Goal: Entertainment & Leisure: Consume media (video, audio)

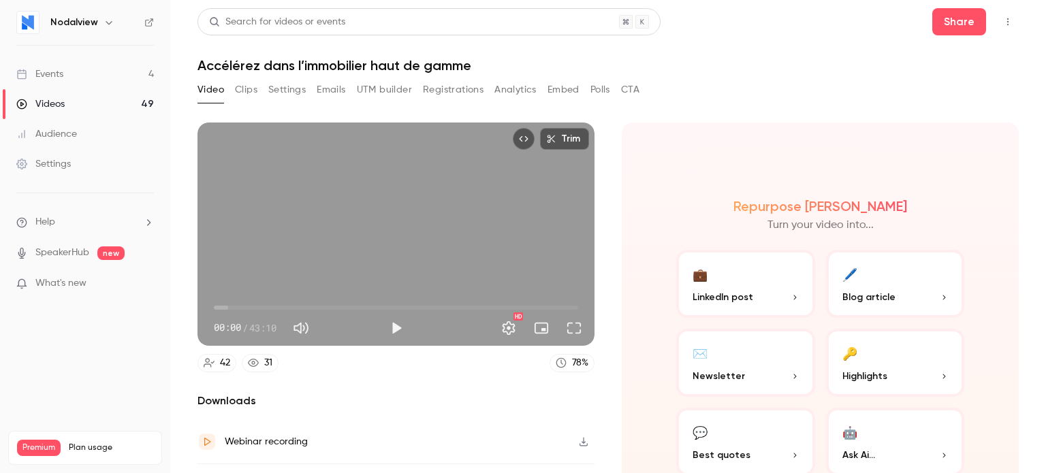
click at [387, 315] on button "Play" at bounding box center [396, 328] width 27 height 27
click at [248, 304] on span "04:05" at bounding box center [396, 308] width 364 height 22
click at [409, 246] on div "Trim 04:06 04:06 / 43:10 HD" at bounding box center [395, 234] width 397 height 223
type input "*****"
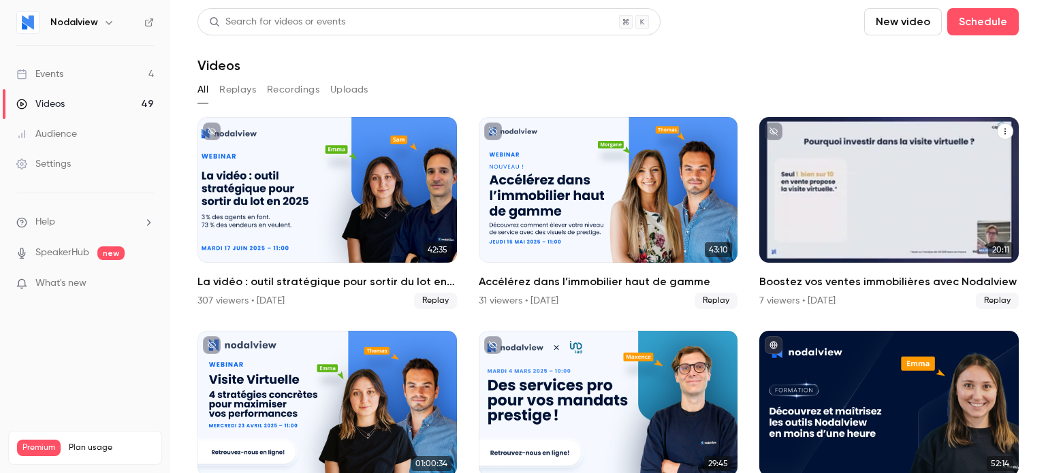
click at [866, 244] on div "Boostez vos ventes immobilières avec Nodalview" at bounding box center [888, 190] width 259 height 146
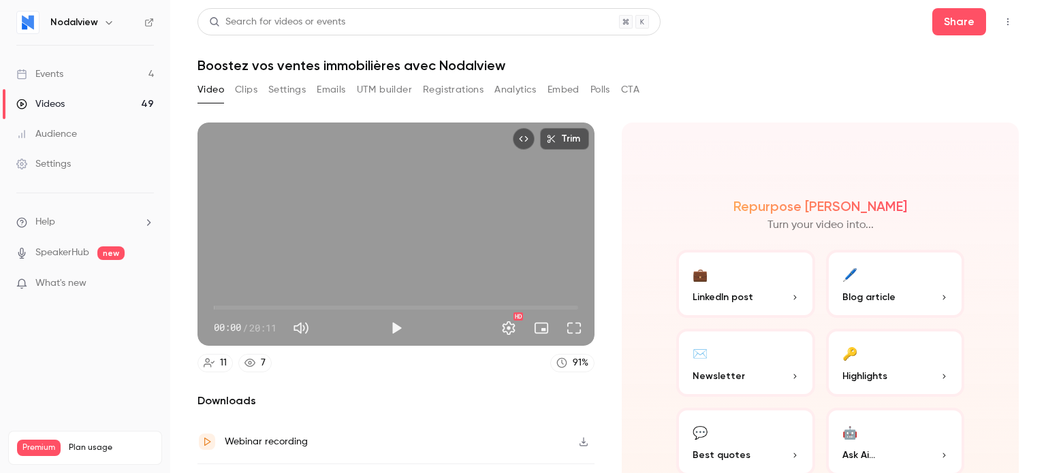
click at [382, 242] on div "Trim 00:00 00:00 / 20:11 HD" at bounding box center [395, 234] width 397 height 223
click at [561, 321] on button "Full screen" at bounding box center [573, 328] width 27 height 27
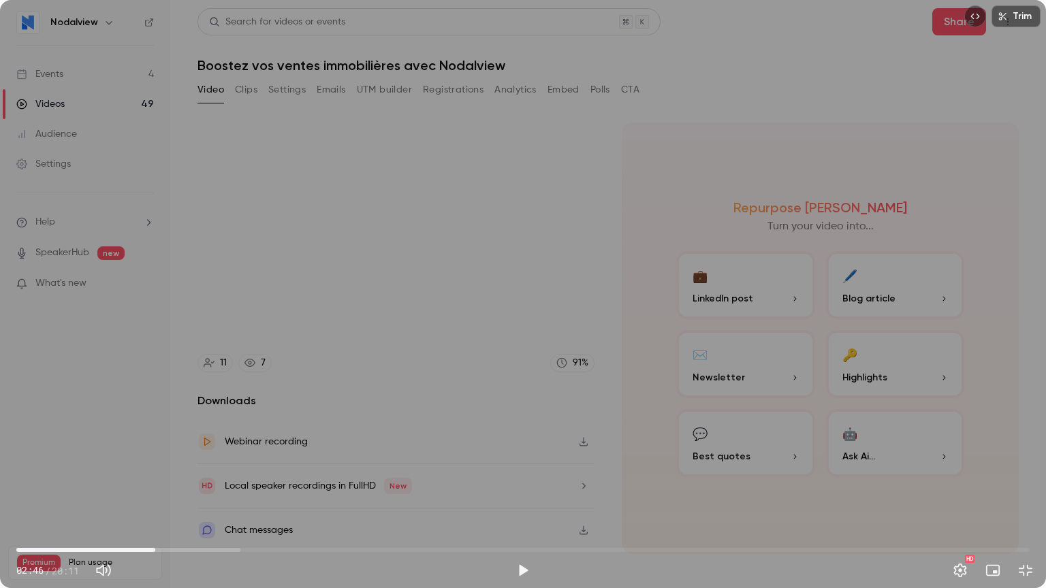
click at [1045, 271] on div "Trim 02:46 02:46 / 20:11 HD" at bounding box center [523, 294] width 1046 height 588
click at [512, 236] on div "Trim 09:35 09:35 / 20:11 HD" at bounding box center [523, 294] width 1046 height 588
click at [496, 279] on div "Trim 09:35 09:35 / 20:11 HD" at bounding box center [523, 294] width 1046 height 588
click at [599, 223] on div "Trim 09:36 09:36 / 20:11 HD" at bounding box center [523, 294] width 1046 height 588
click at [517, 275] on div "Trim 09:36 09:36 / 20:11 HD" at bounding box center [523, 294] width 1046 height 588
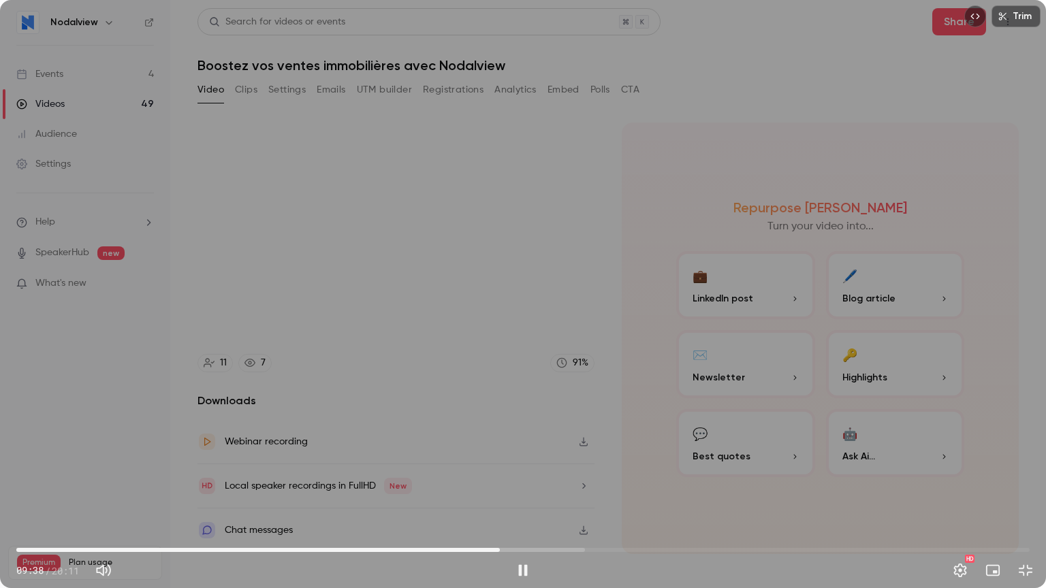
click at [520, 274] on div "Trim 09:38 09:38 / 20:11 HD" at bounding box center [523, 294] width 1046 height 588
click at [474, 223] on div "Trim 09:38 09:38 / 20:11 HD" at bounding box center [523, 294] width 1046 height 588
click at [1025, 473] on button "Exit full screen" at bounding box center [1025, 570] width 27 height 27
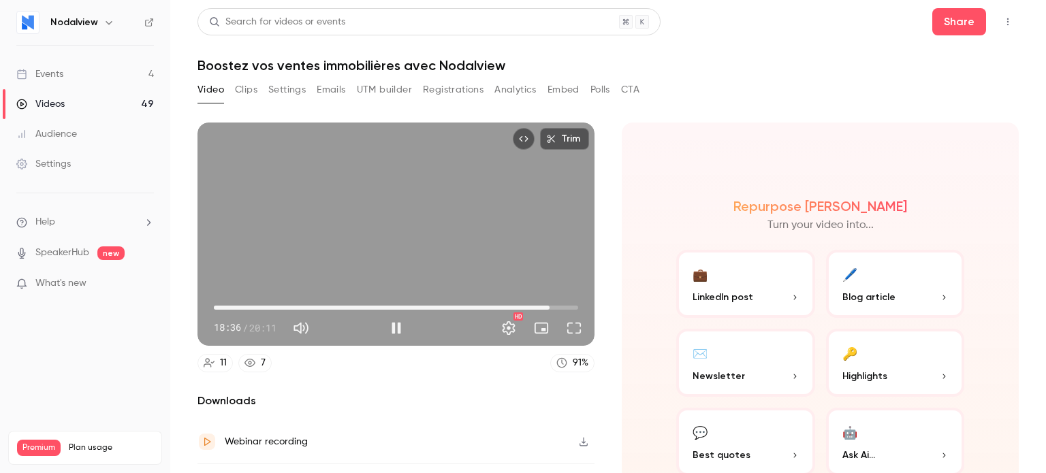
click at [396, 220] on div "Trim 18:36 18:36 / 20:11 HD" at bounding box center [395, 234] width 397 height 223
type input "******"
